Goal: Navigation & Orientation: Find specific page/section

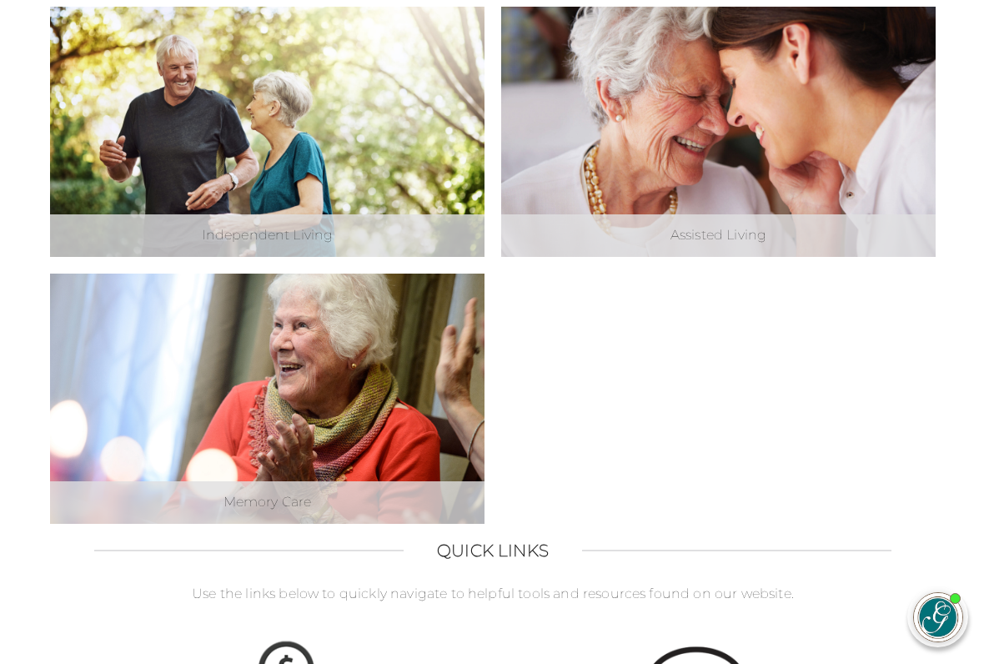
scroll to position [590, 0]
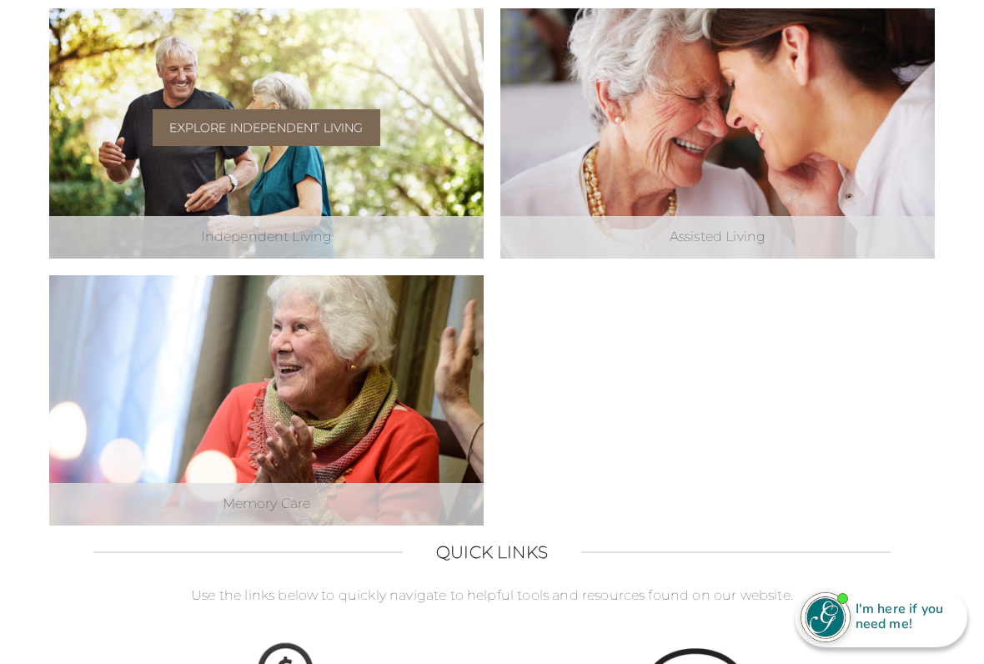
click at [234, 123] on link "Explore Independent Living" at bounding box center [266, 127] width 227 height 37
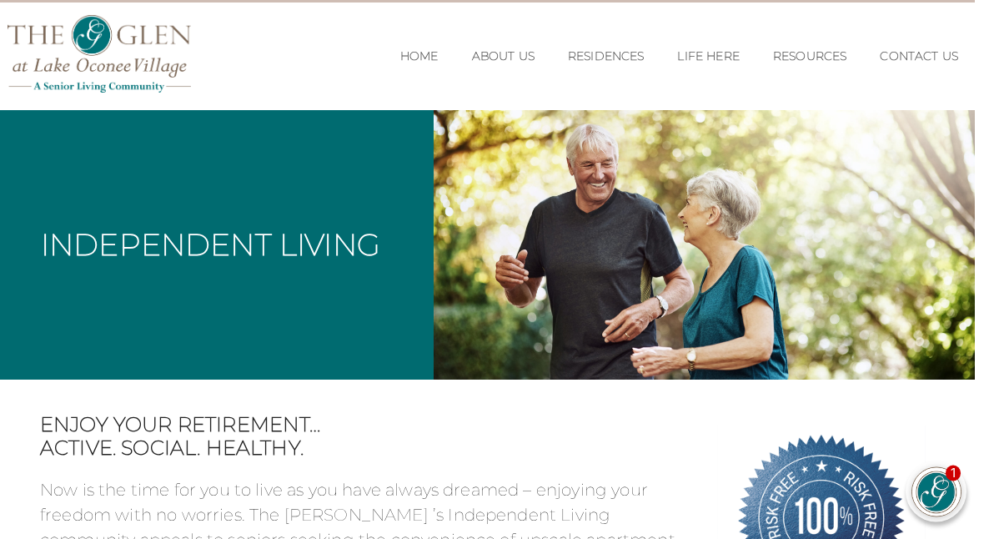
scroll to position [0, 8]
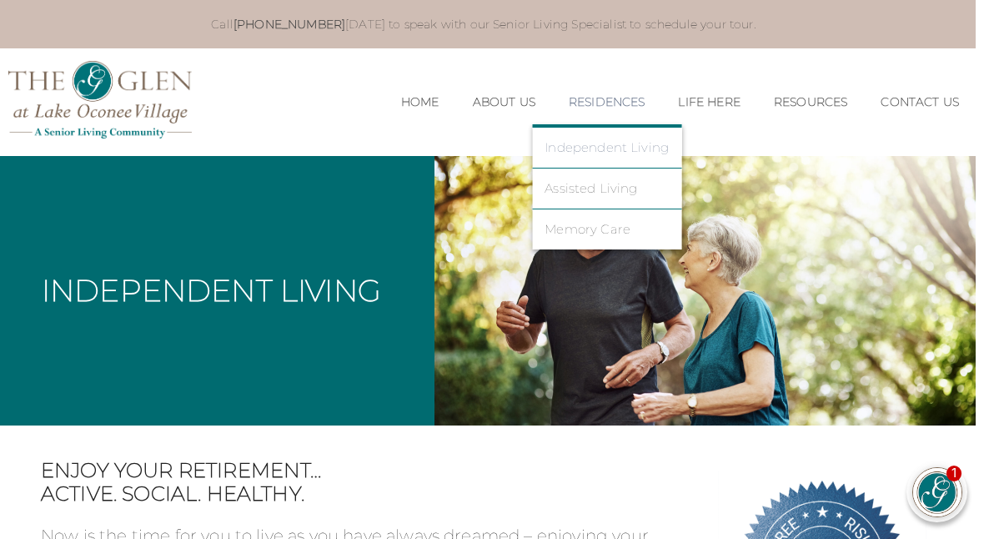
click at [611, 151] on link "Independent Living" at bounding box center [607, 147] width 124 height 15
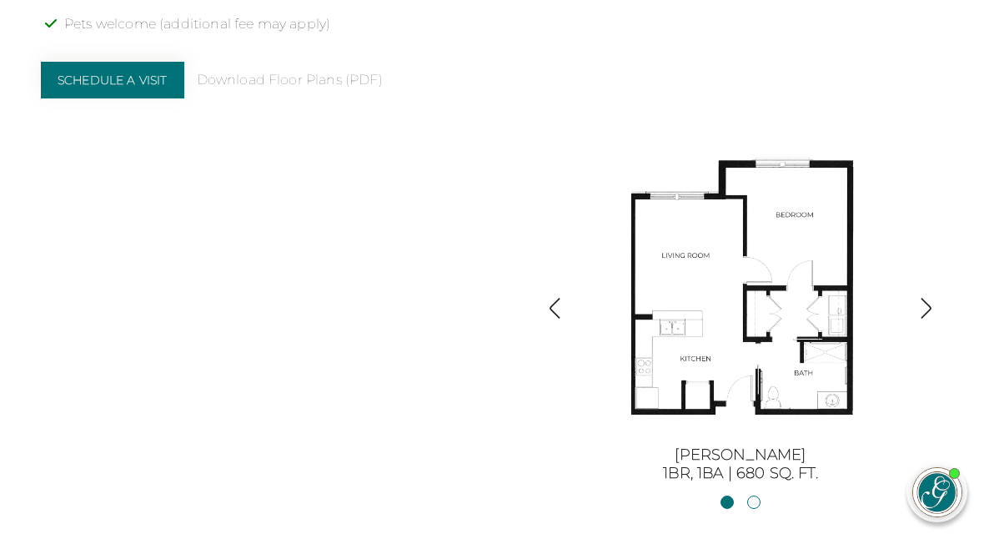
scroll to position [1606, 8]
